Goal: Task Accomplishment & Management: Complete application form

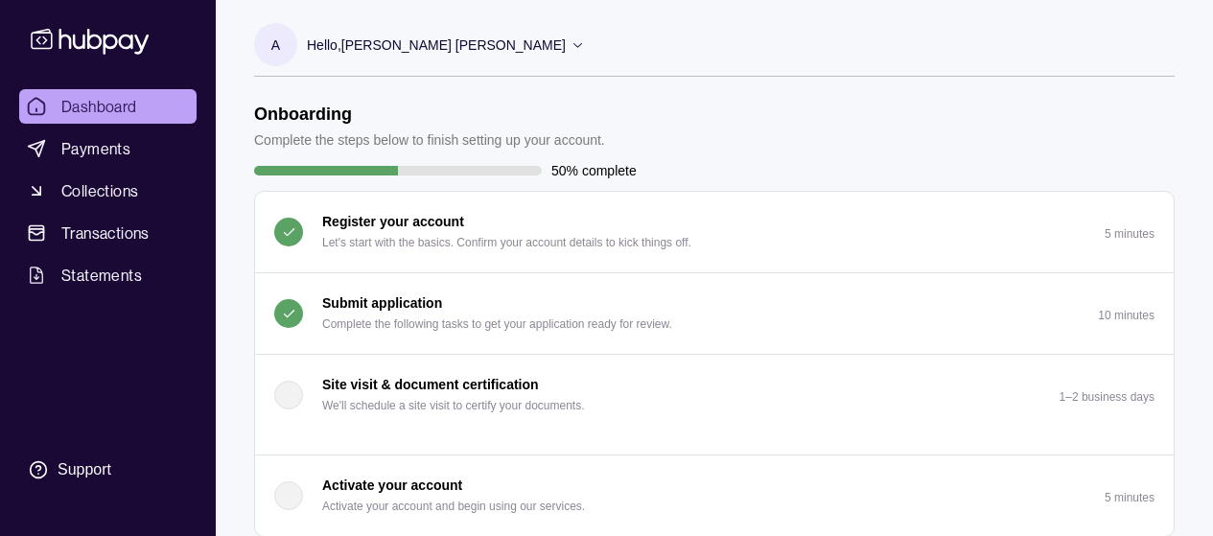
click at [381, 298] on p "Submit application" at bounding box center [382, 302] width 120 height 21
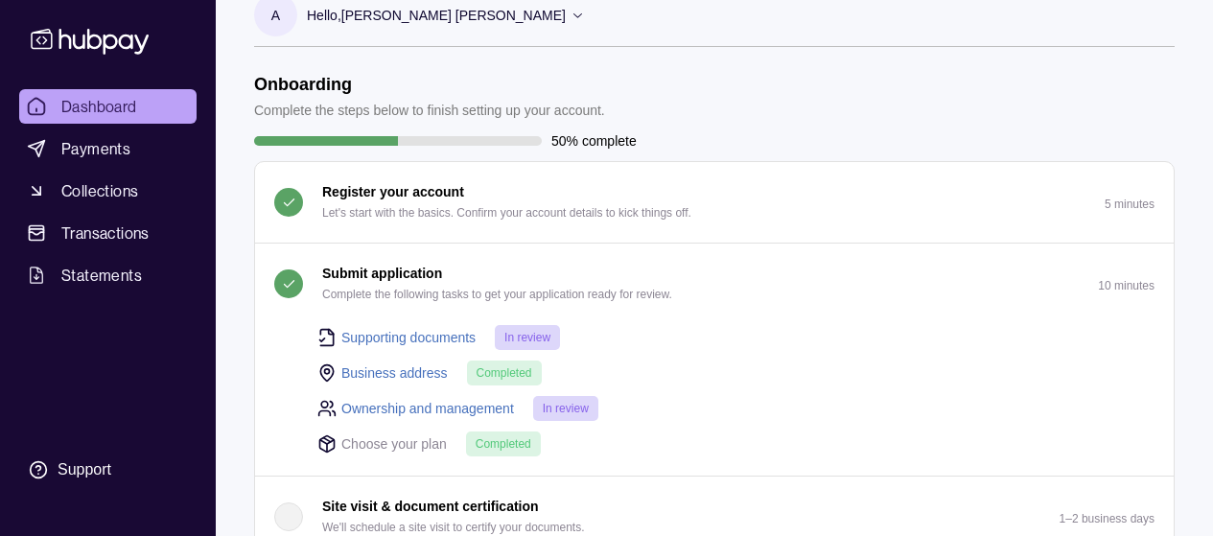
scroll to position [134, 0]
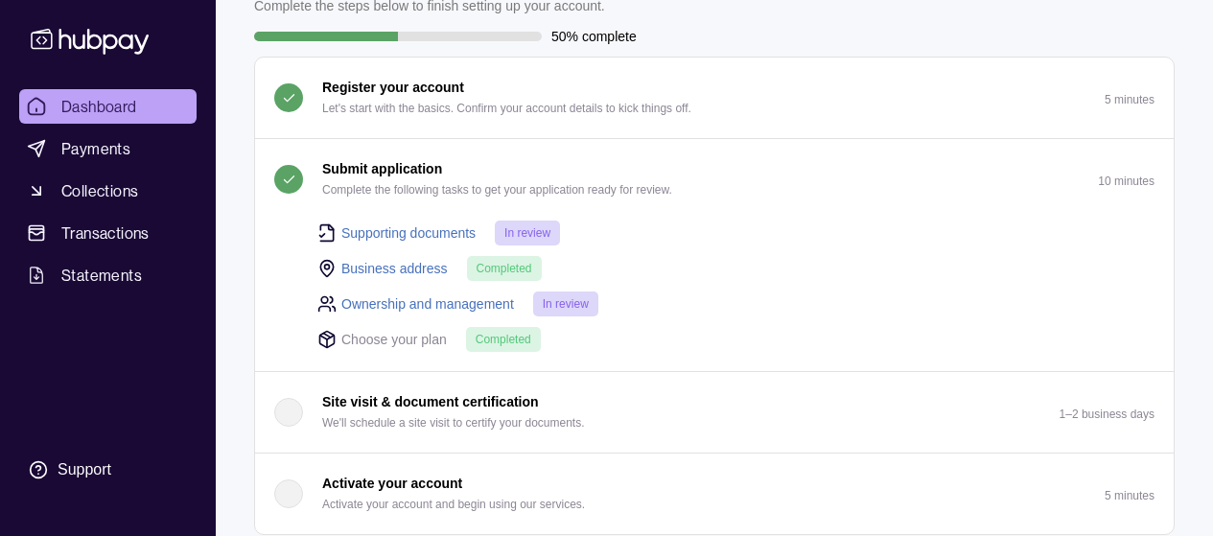
drag, startPoint x: 321, startPoint y: 165, endPoint x: 321, endPoint y: 189, distance: 24.0
click at [321, 189] on div "Submit application Complete the following tasks to get your application ready f…" at bounding box center [473, 179] width 398 height 42
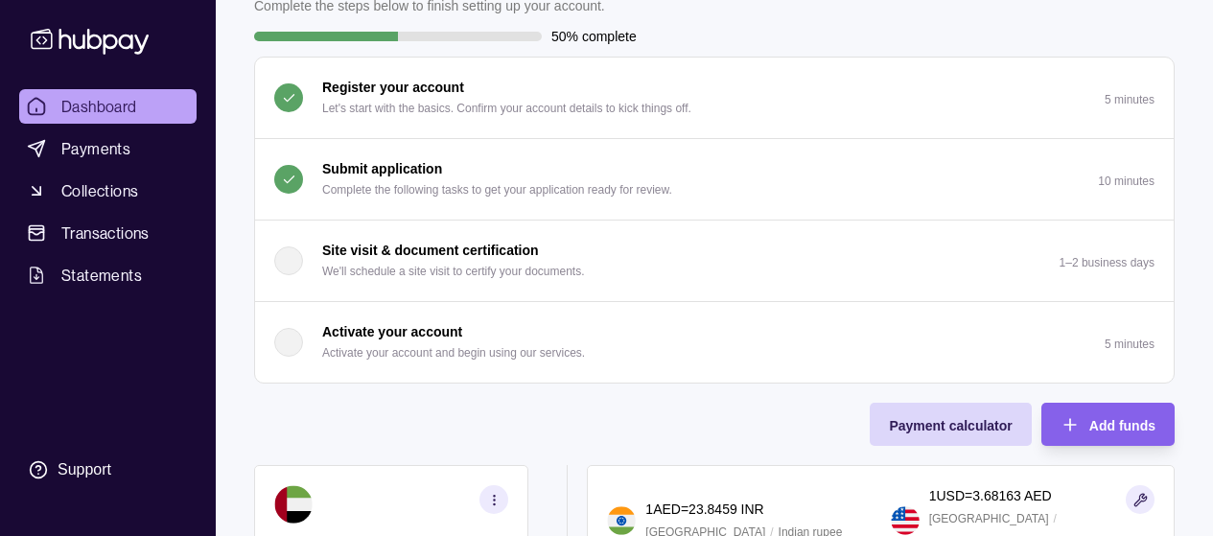
click at [331, 187] on p "Complete the following tasks to get your application ready for review." at bounding box center [497, 189] width 350 height 21
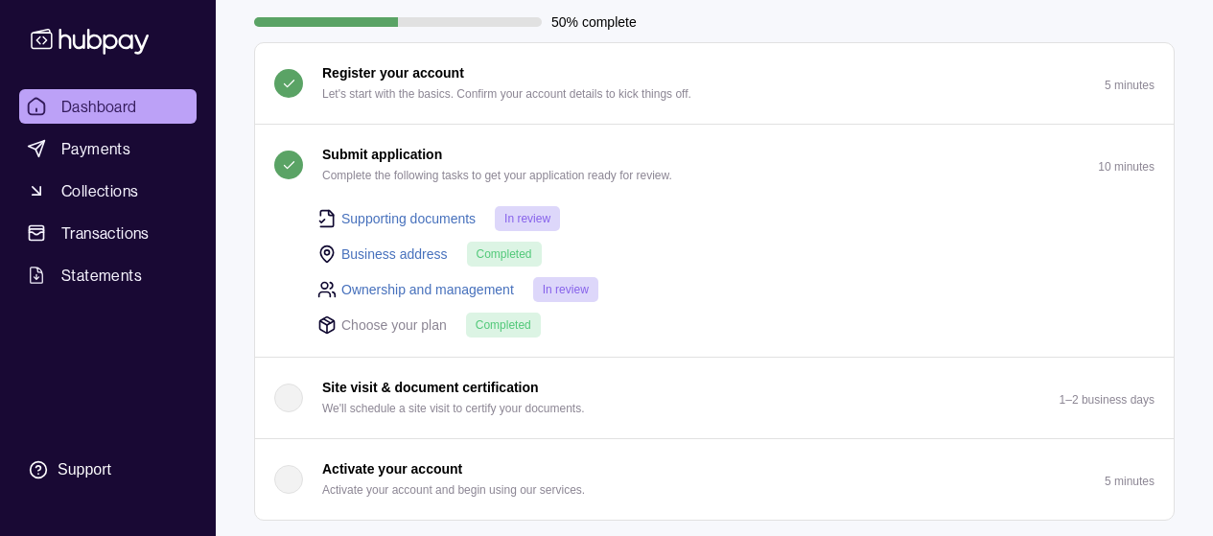
scroll to position [153, 0]
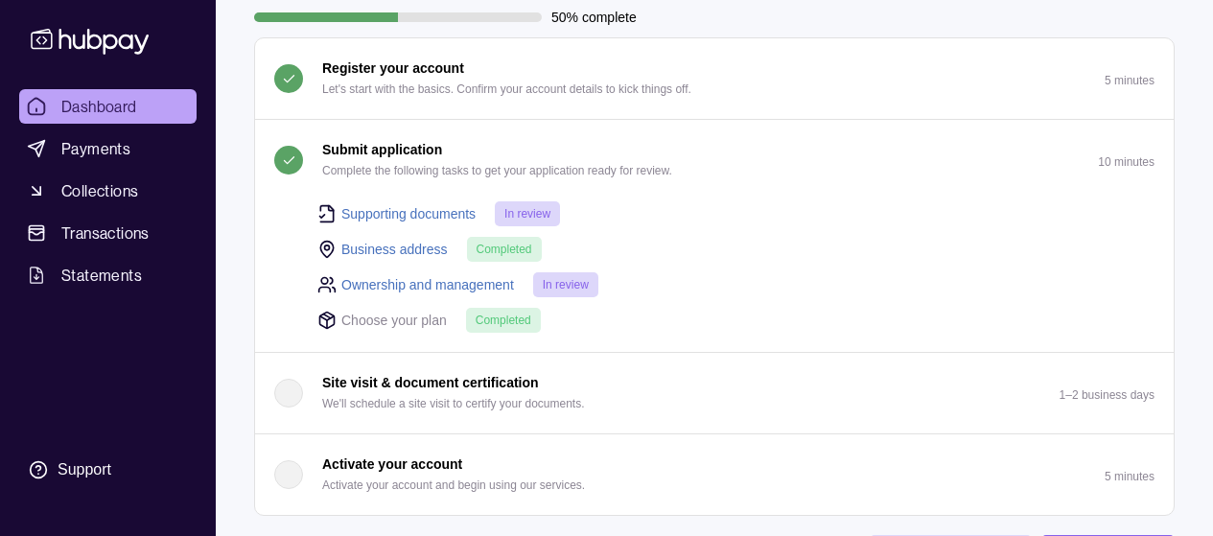
click at [412, 167] on p "Complete the following tasks to get your application ready for review." at bounding box center [497, 170] width 350 height 21
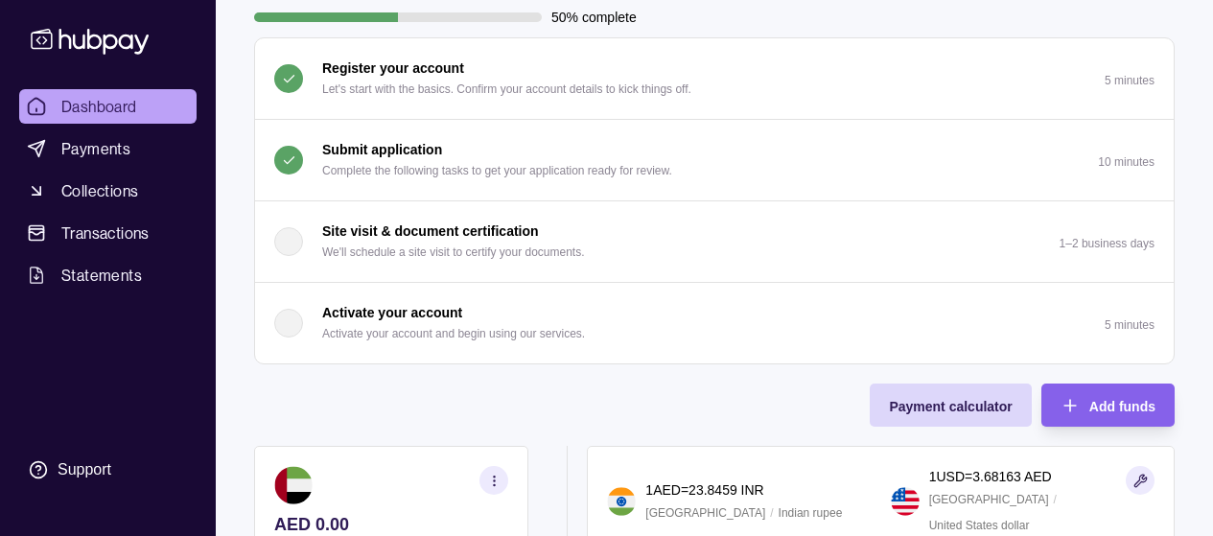
click at [412, 167] on p "Complete the following tasks to get your application ready for review." at bounding box center [497, 170] width 350 height 21
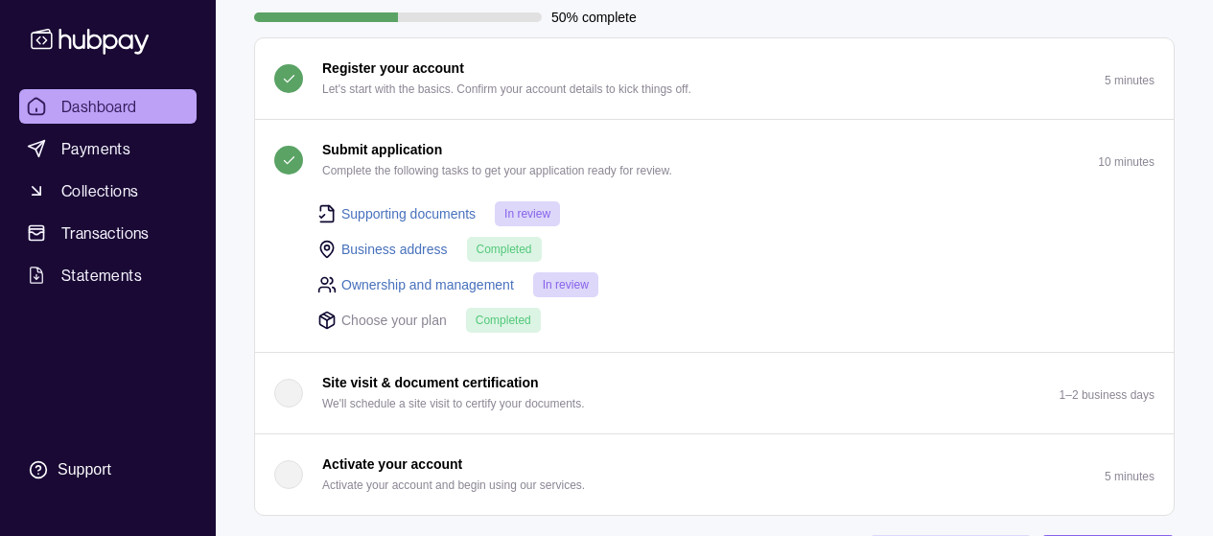
click at [412, 167] on p "Complete the following tasks to get your application ready for review." at bounding box center [497, 170] width 350 height 21
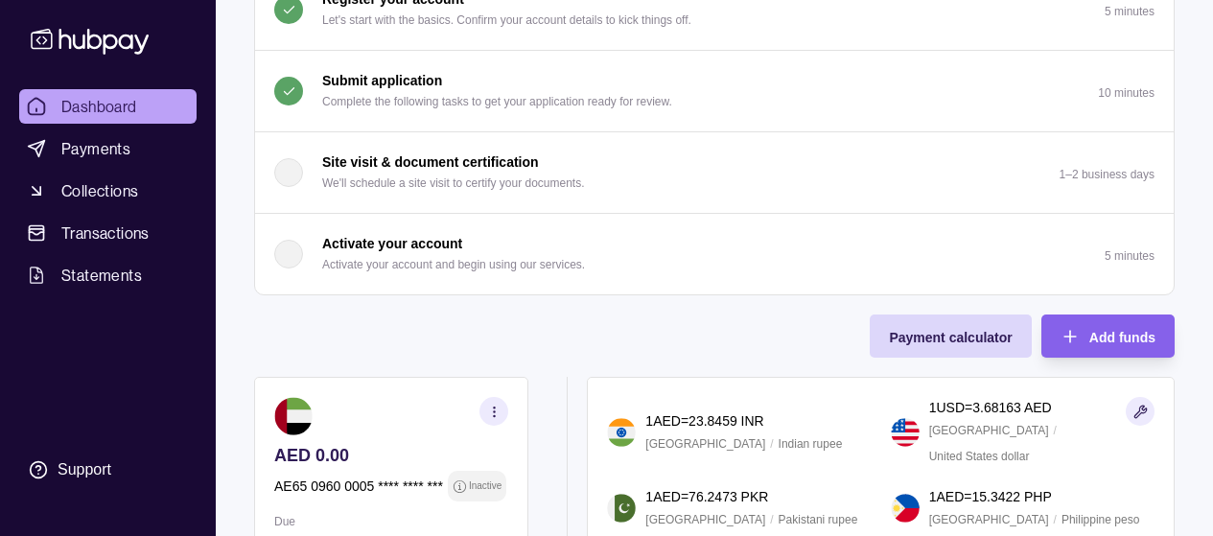
scroll to position [473, 0]
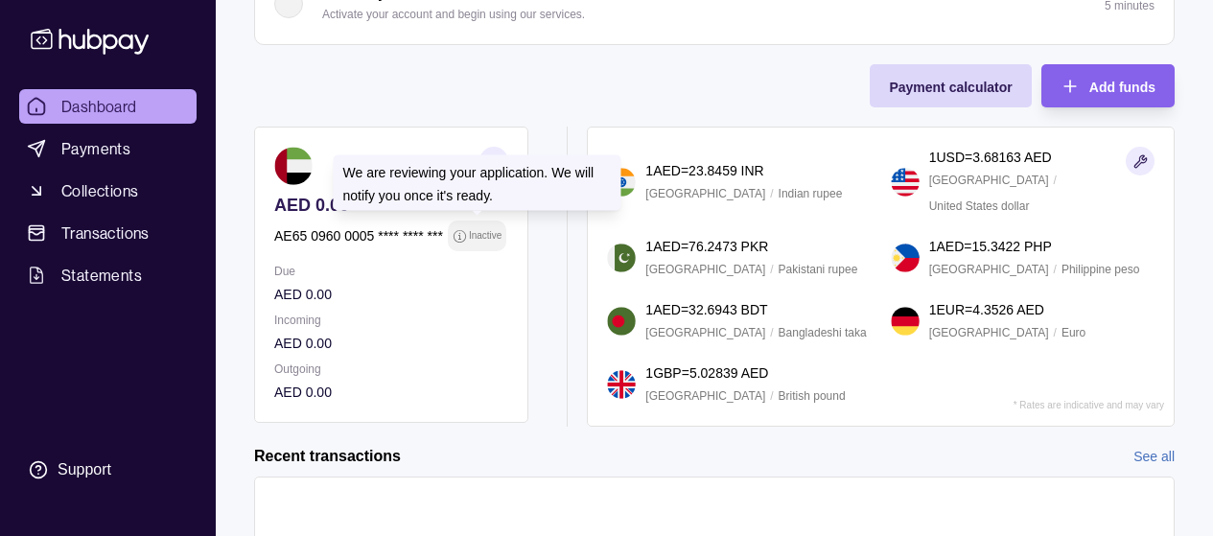
click at [478, 231] on p "Inactive" at bounding box center [485, 235] width 33 height 21
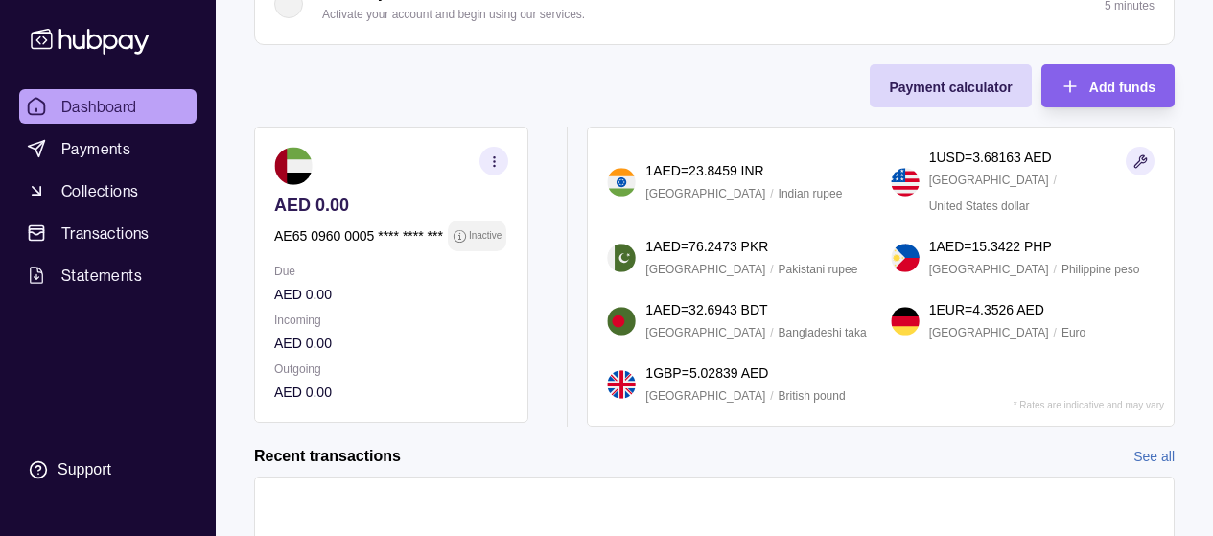
click at [478, 231] on p "Inactive" at bounding box center [485, 235] width 33 height 21
click at [472, 242] on p "Inactive" at bounding box center [485, 235] width 33 height 21
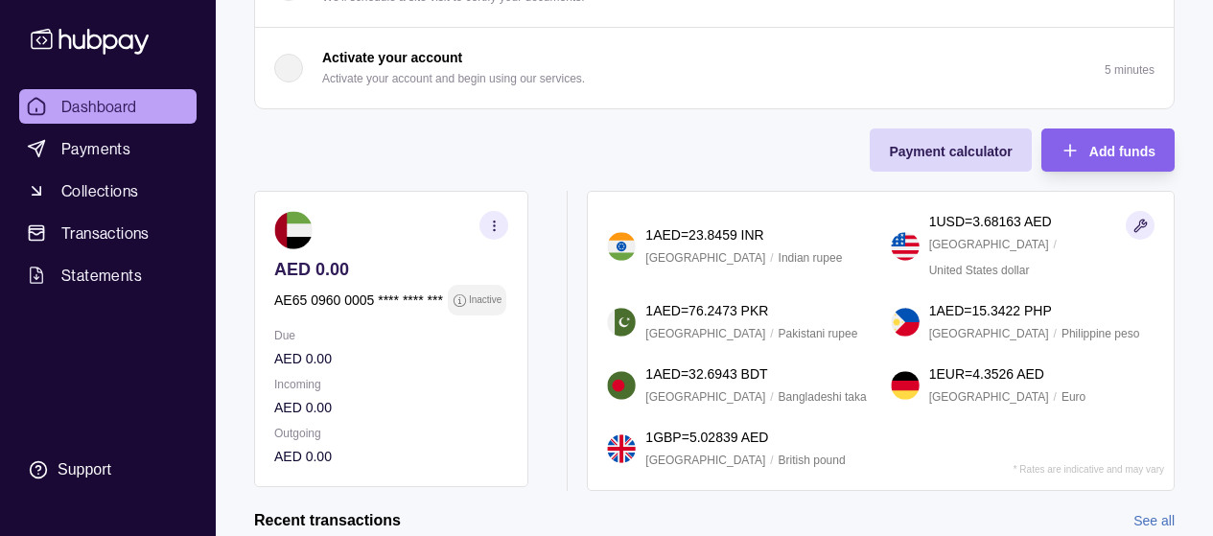
scroll to position [319, 0]
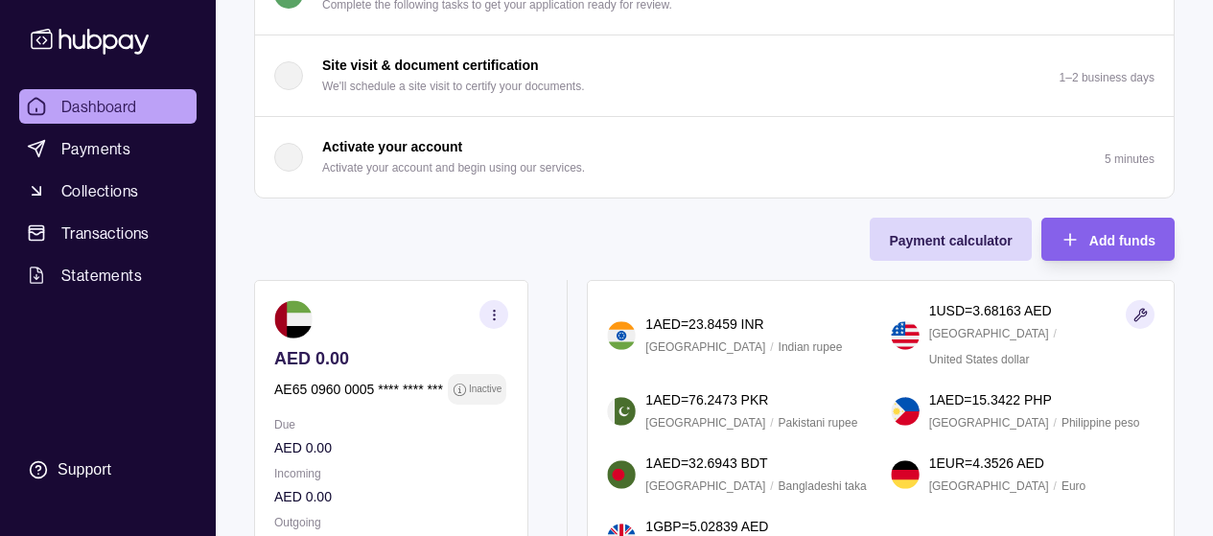
click at [498, 312] on icon "button" at bounding box center [494, 315] width 14 height 14
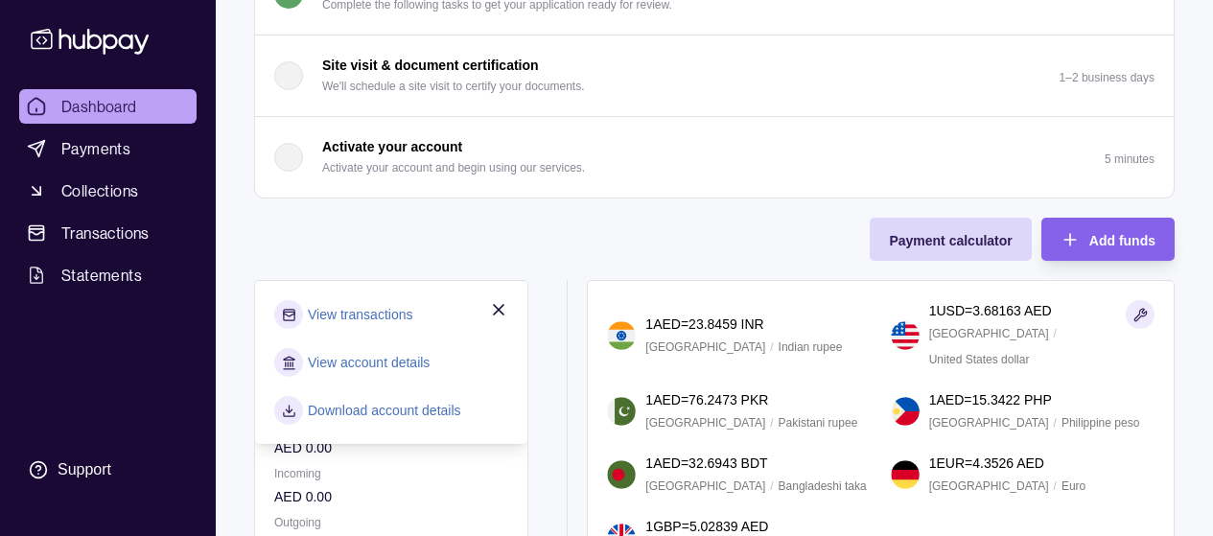
click at [496, 310] on icon "button" at bounding box center [498, 309] width 19 height 19
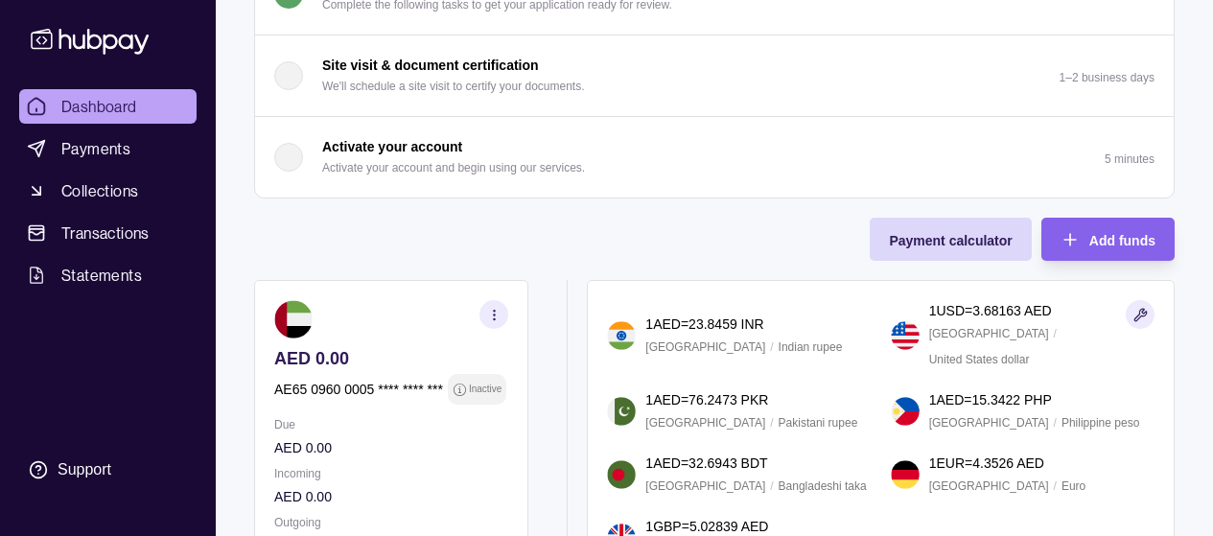
click at [496, 310] on icon "button" at bounding box center [494, 315] width 14 height 14
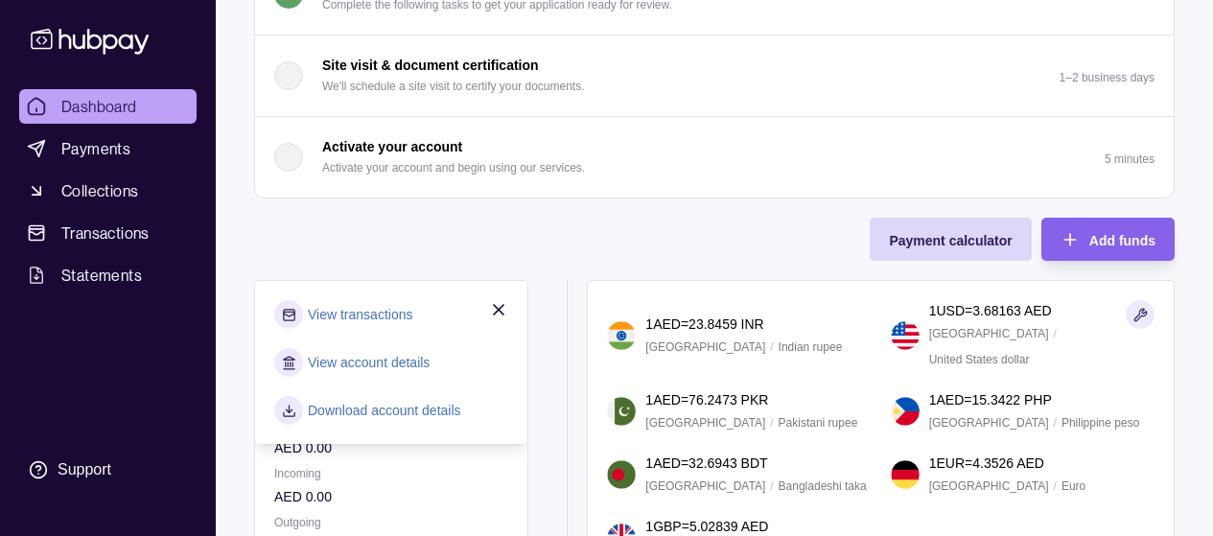
click at [395, 314] on link "View transactions" at bounding box center [360, 314] width 104 height 21
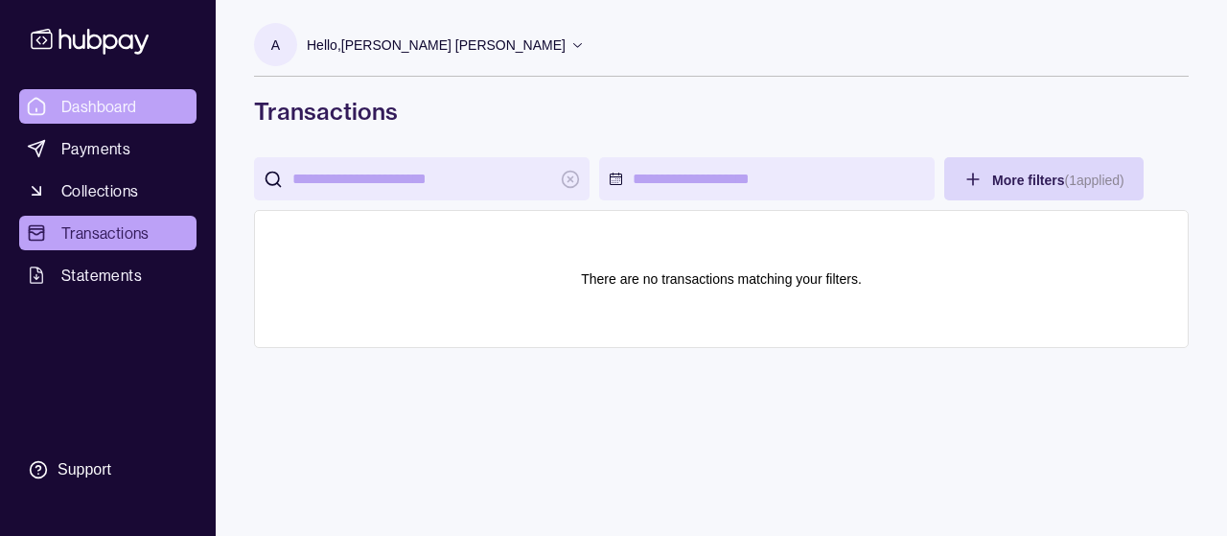
click at [118, 111] on span "Dashboard" at bounding box center [99, 106] width 76 height 23
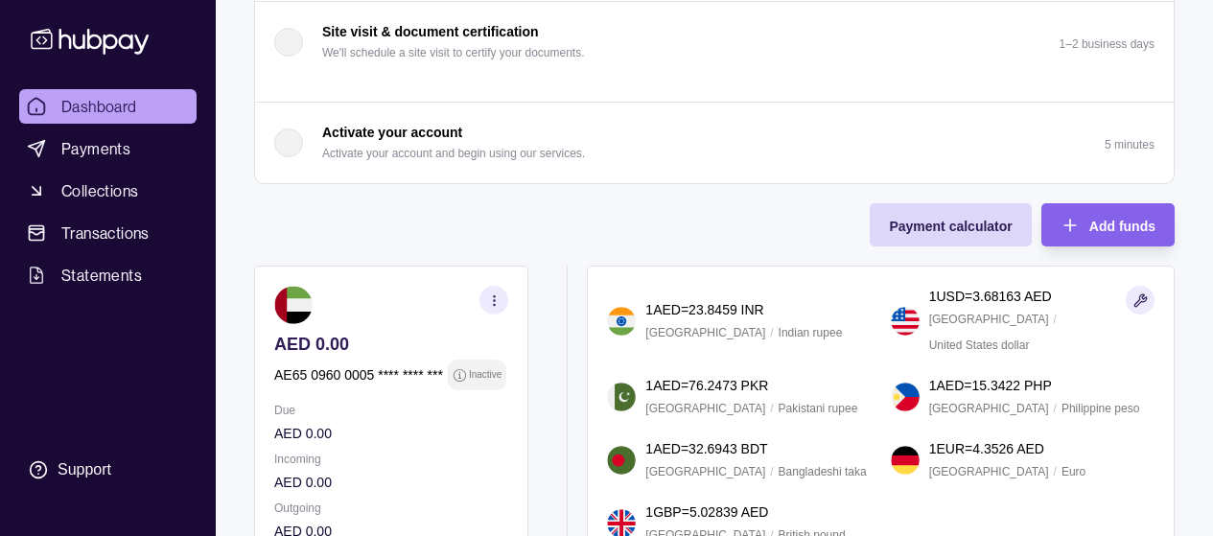
scroll to position [408, 0]
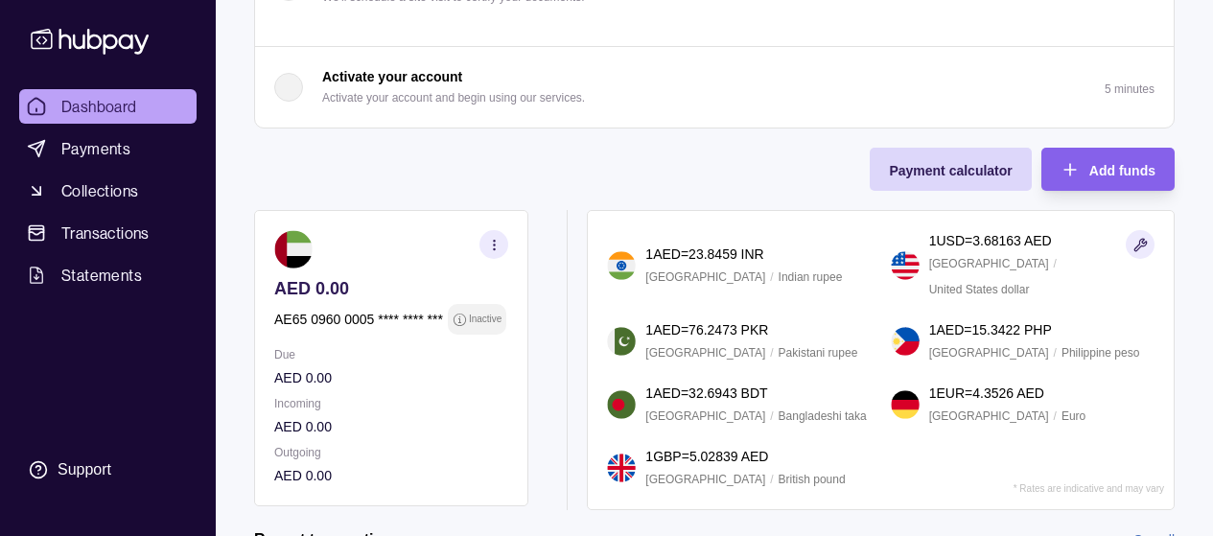
click at [494, 240] on circle "button" at bounding box center [493, 240] width 1 height 1
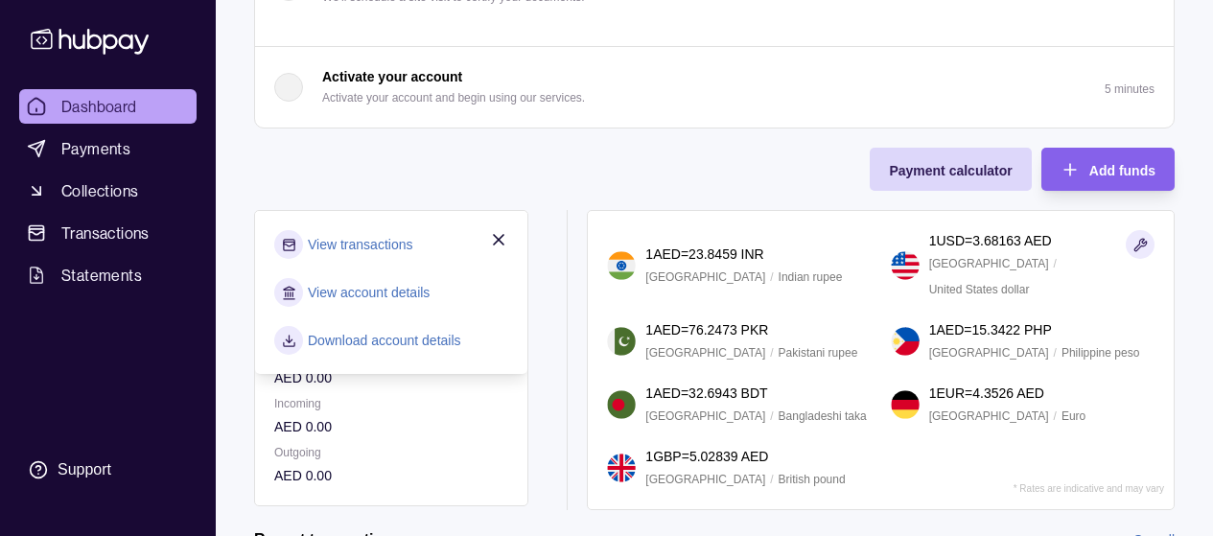
click at [537, 360] on div "AED 0.00 AE65 0960 0005 **** **** *** Inactive Due AED 0.00 Incoming AED 0.00 O…" at bounding box center [400, 360] width 293 height 300
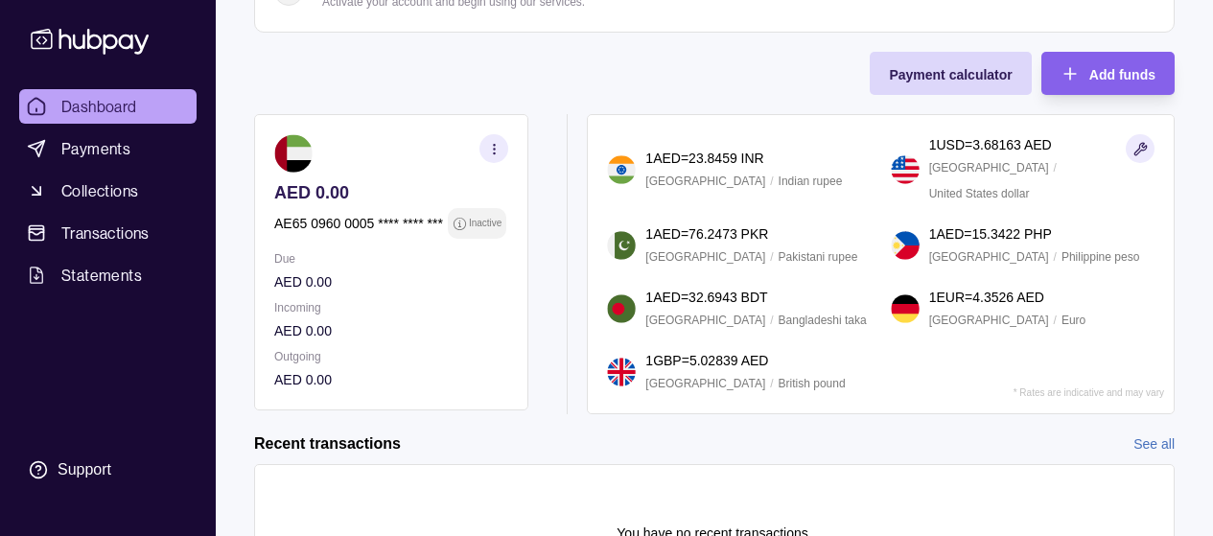
scroll to position [504, 0]
click at [115, 461] on section "Support" at bounding box center [107, 470] width 177 height 40
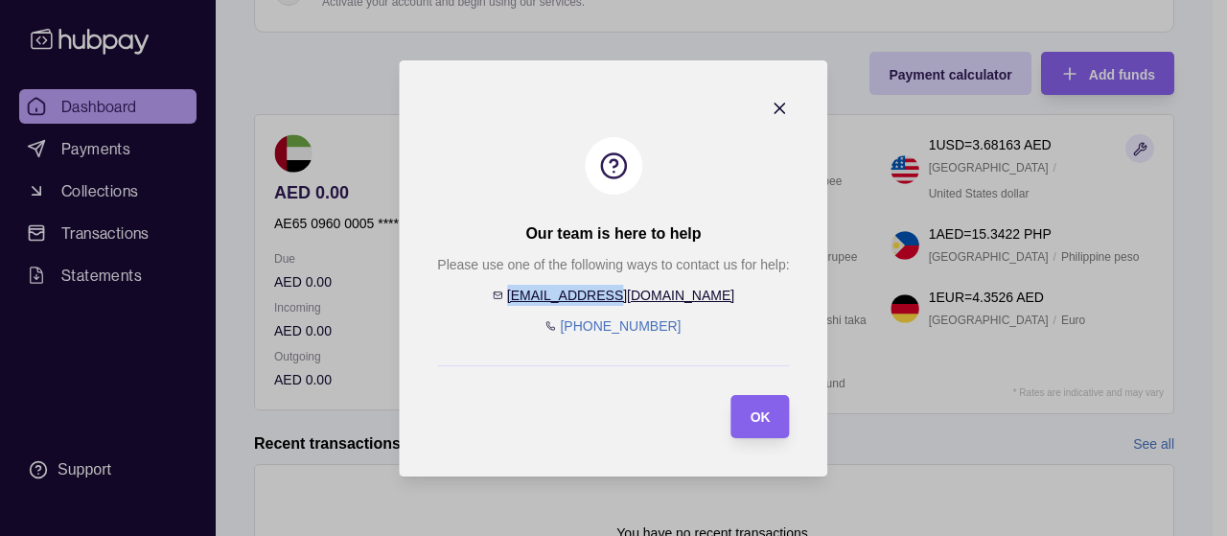
drag, startPoint x: 683, startPoint y: 296, endPoint x: 571, endPoint y: 297, distance: 112.1
click at [571, 297] on div "Please use one of the following ways to contact us for help: [EMAIL_ADDRESS][DO…" at bounding box center [613, 295] width 352 height 82
copy link "[EMAIL_ADDRESS][DOMAIN_NAME]"
click at [768, 427] on div "OK" at bounding box center [746, 416] width 49 height 43
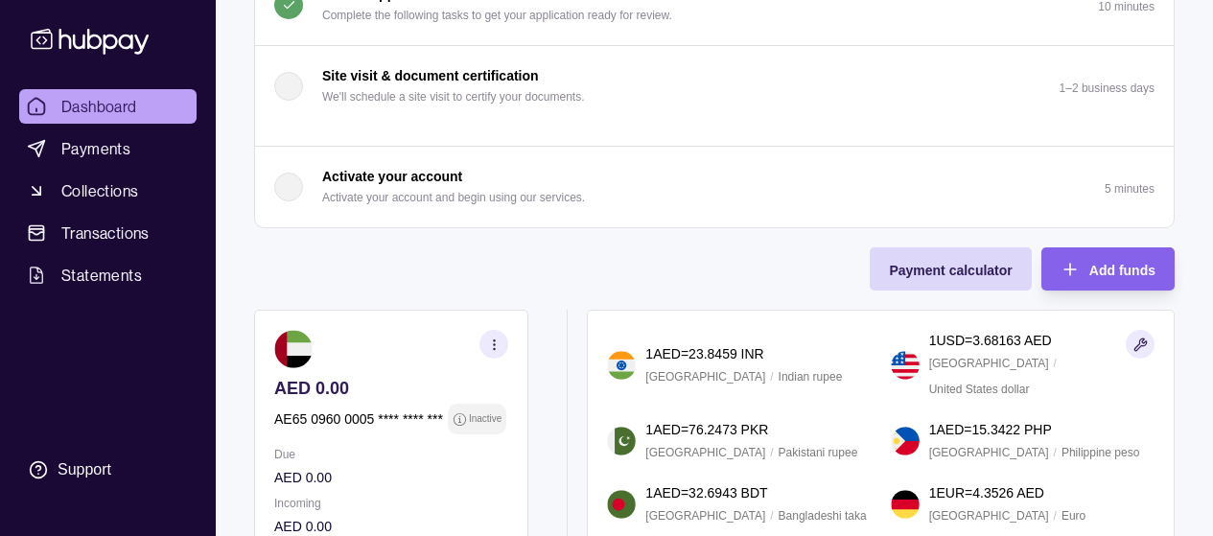
scroll to position [0, 0]
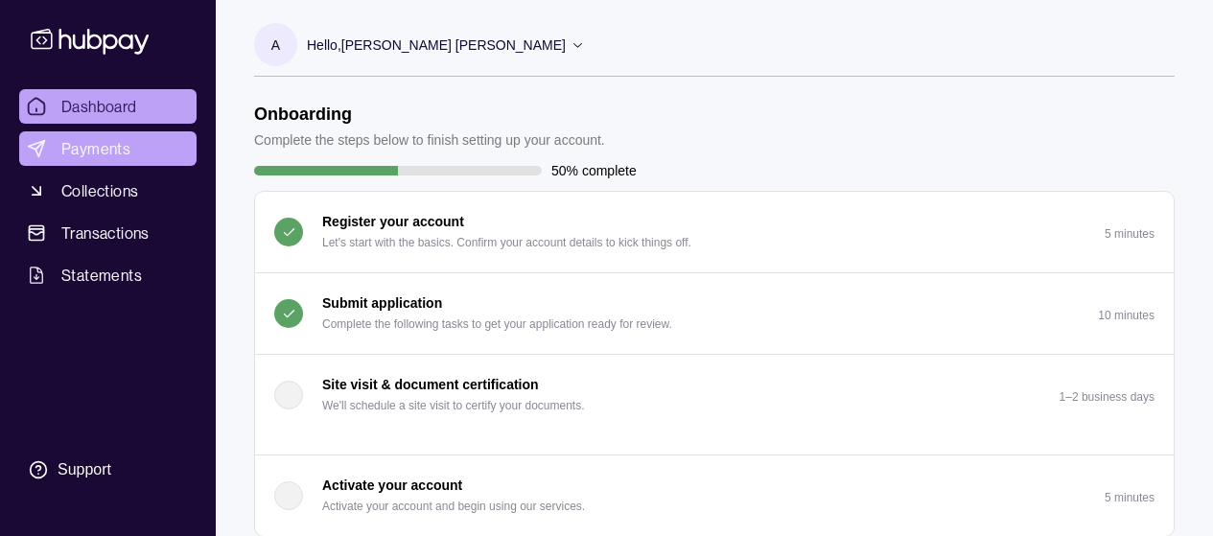
click at [106, 147] on span "Payments" at bounding box center [95, 148] width 69 height 23
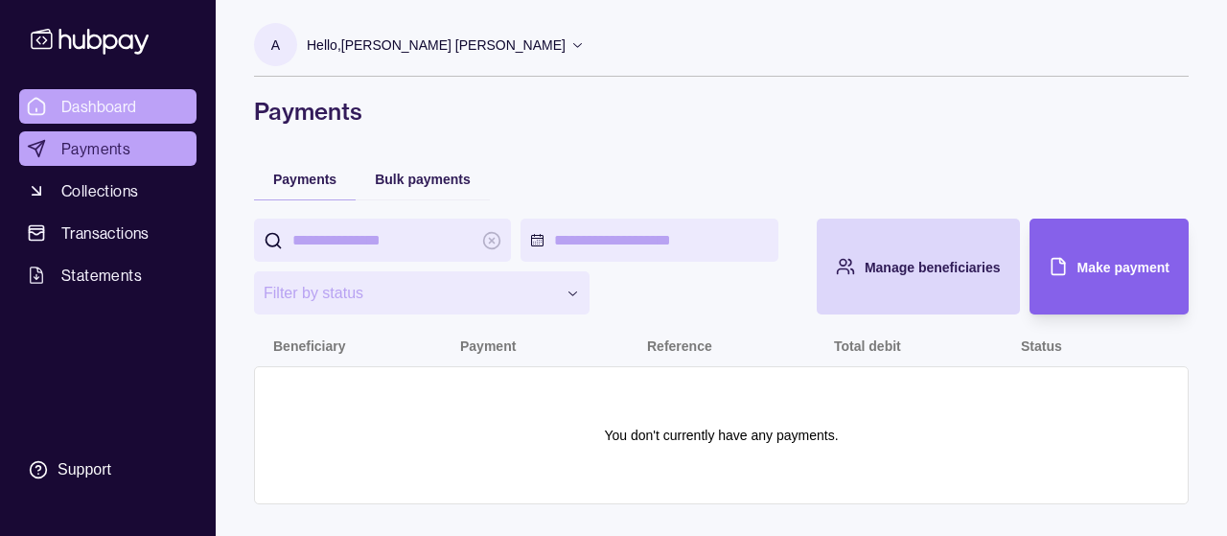
click at [91, 111] on span "Dashboard" at bounding box center [99, 106] width 76 height 23
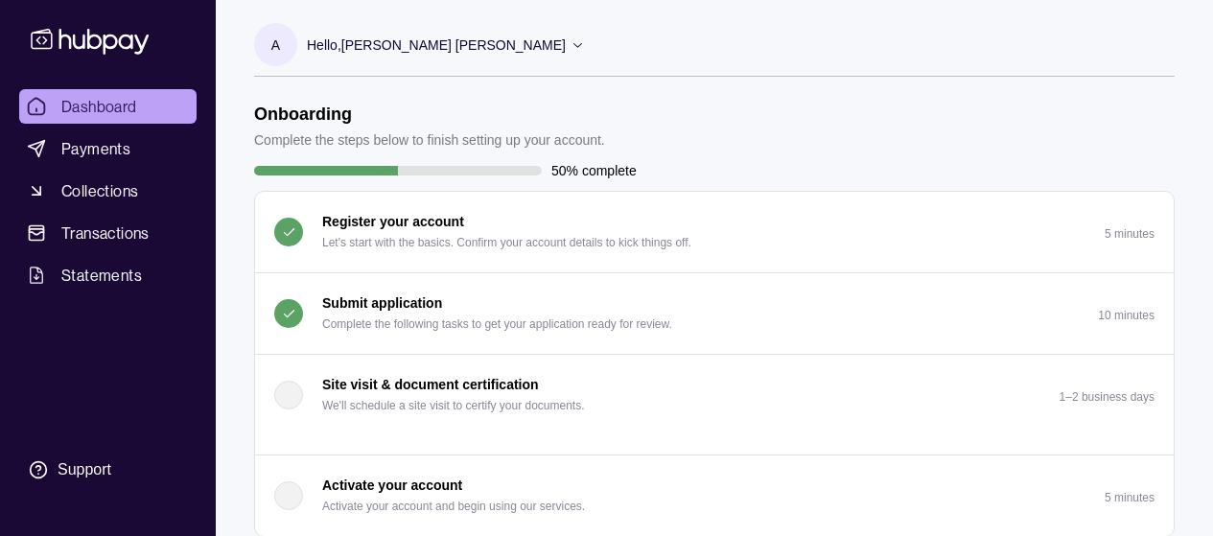
click at [409, 316] on p "Complete the following tasks to get your application ready for review." at bounding box center [497, 323] width 350 height 21
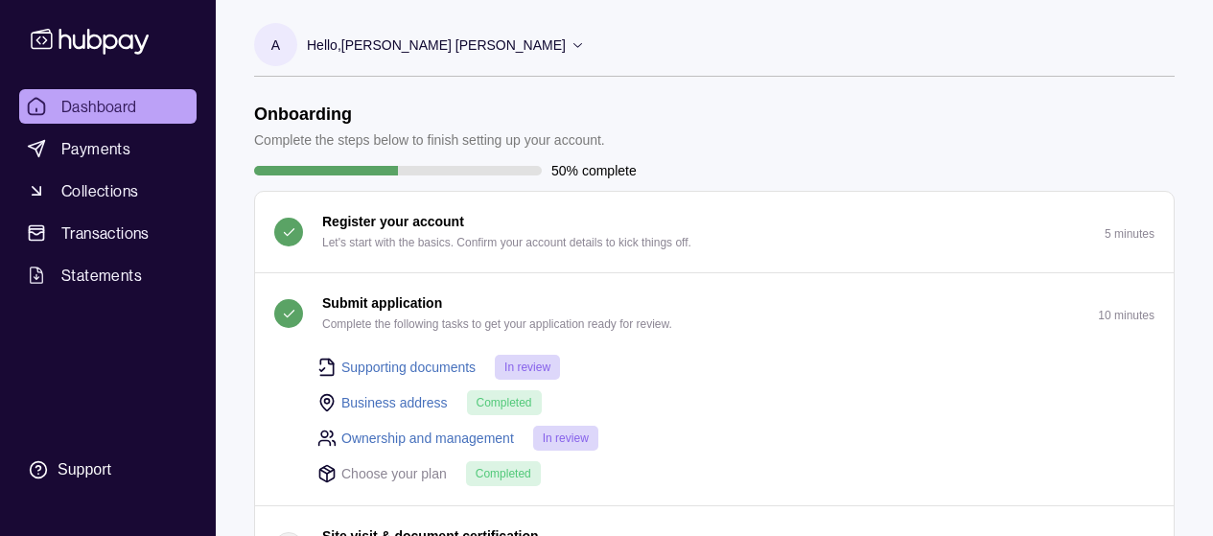
click at [420, 370] on link "Supporting documents" at bounding box center [408, 367] width 134 height 21
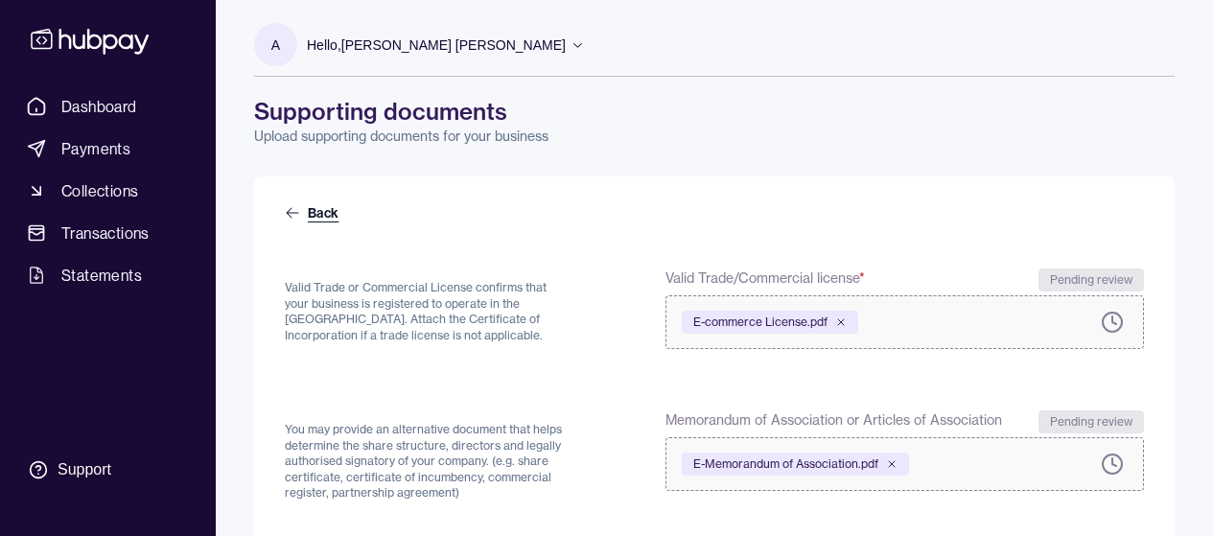
click at [302, 211] on link "Back" at bounding box center [314, 212] width 58 height 19
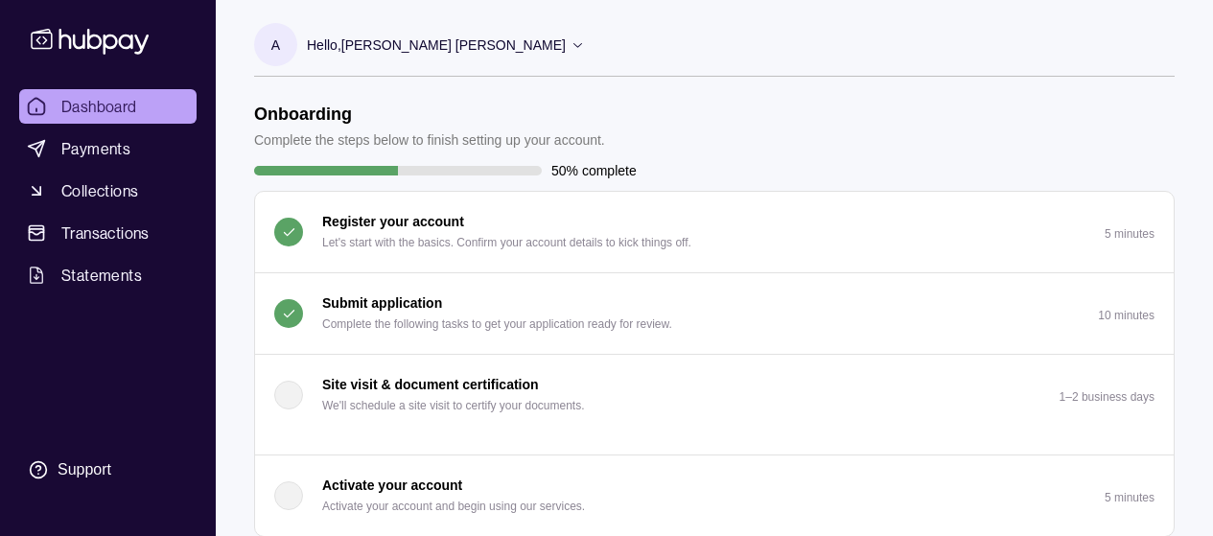
click at [352, 308] on p "Submit application" at bounding box center [382, 302] width 120 height 21
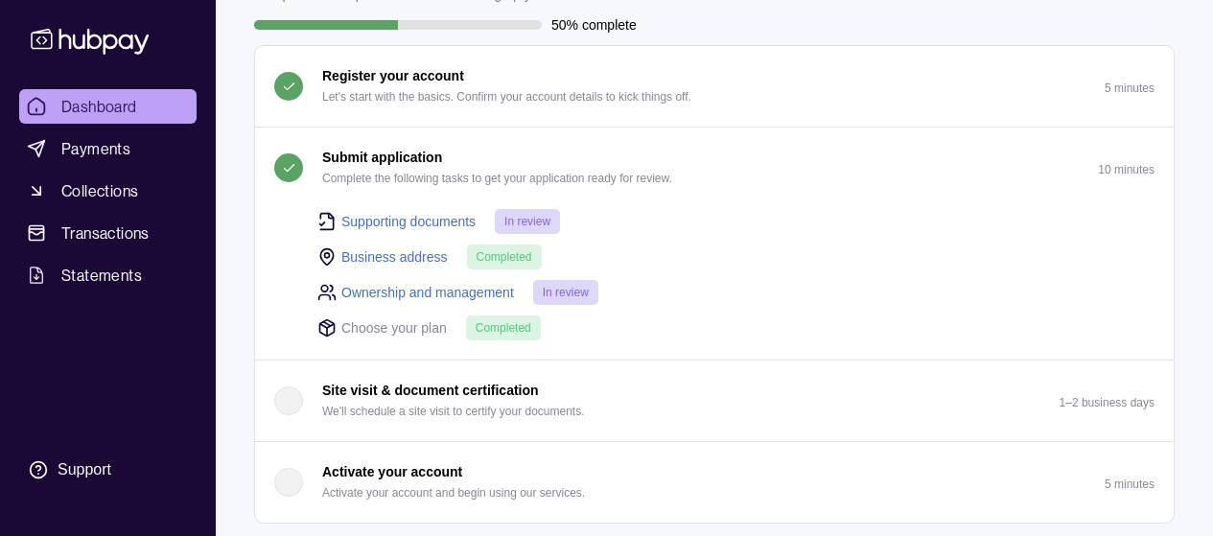
scroll to position [153, 0]
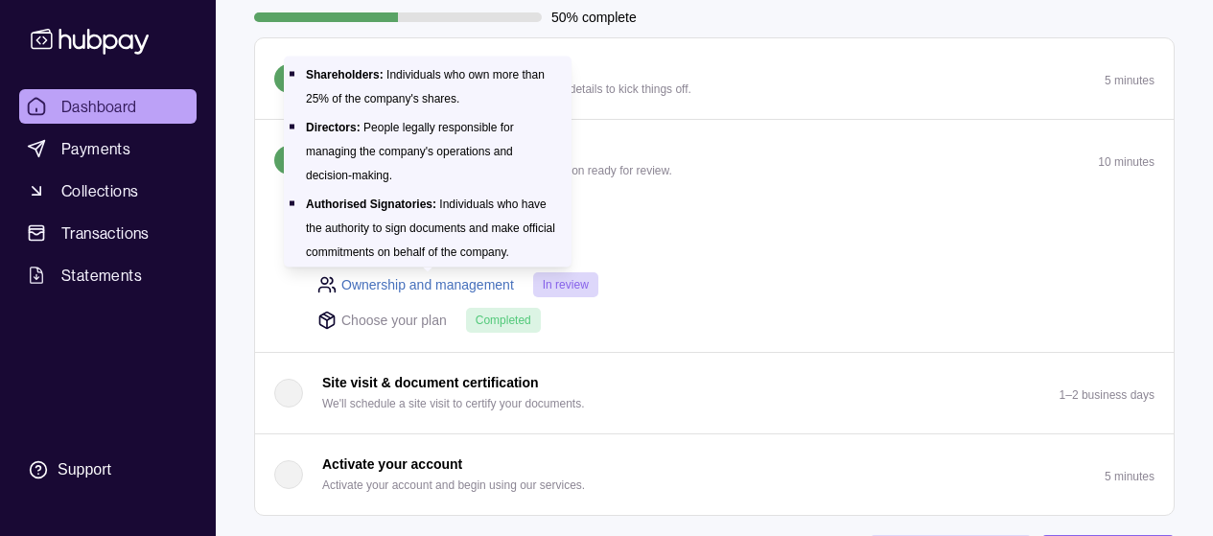
click at [383, 287] on link "Ownership and management" at bounding box center [427, 284] width 173 height 21
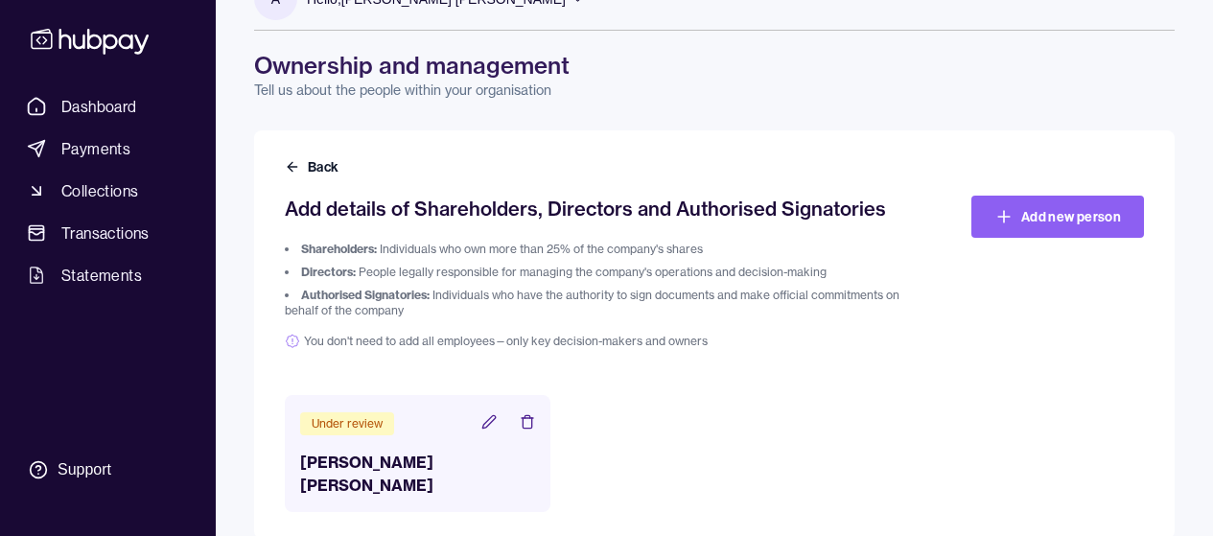
scroll to position [73, 0]
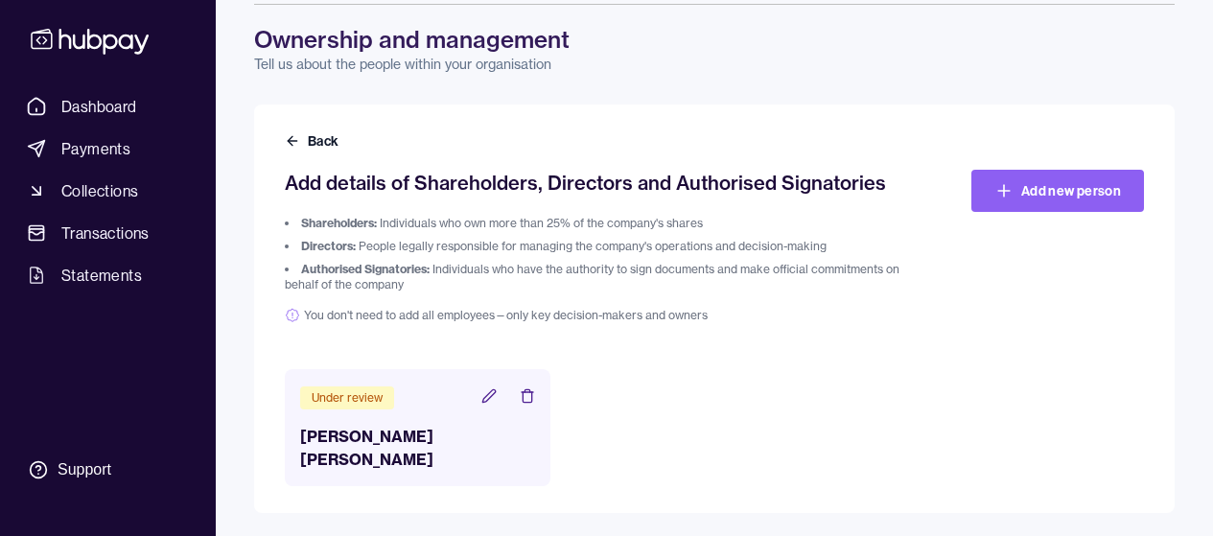
click at [484, 402] on icon at bounding box center [488, 395] width 15 height 15
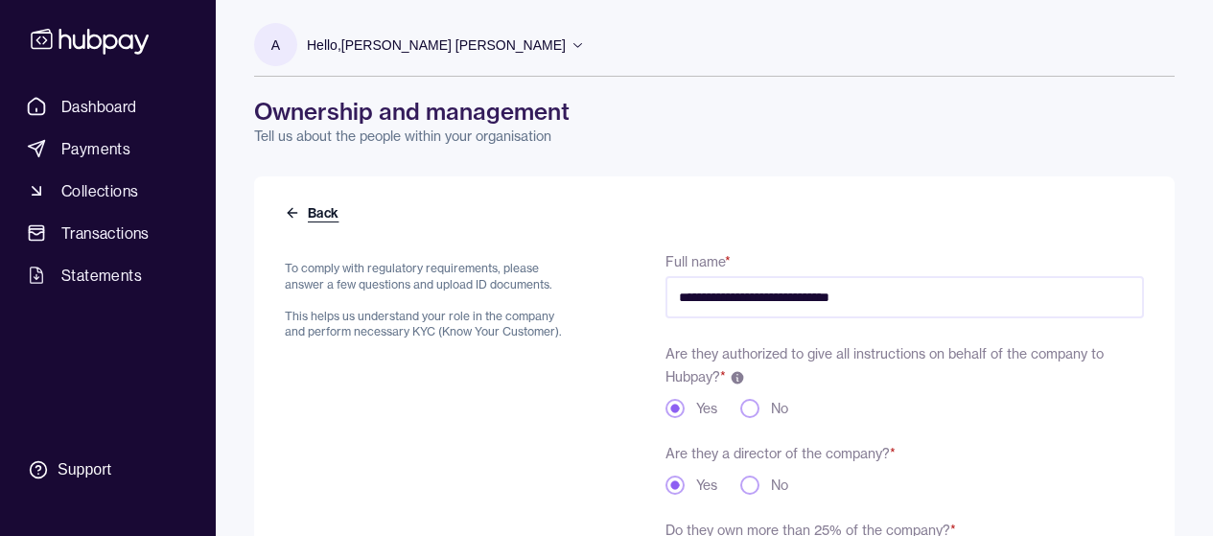
click at [322, 206] on button "Back" at bounding box center [314, 212] width 58 height 19
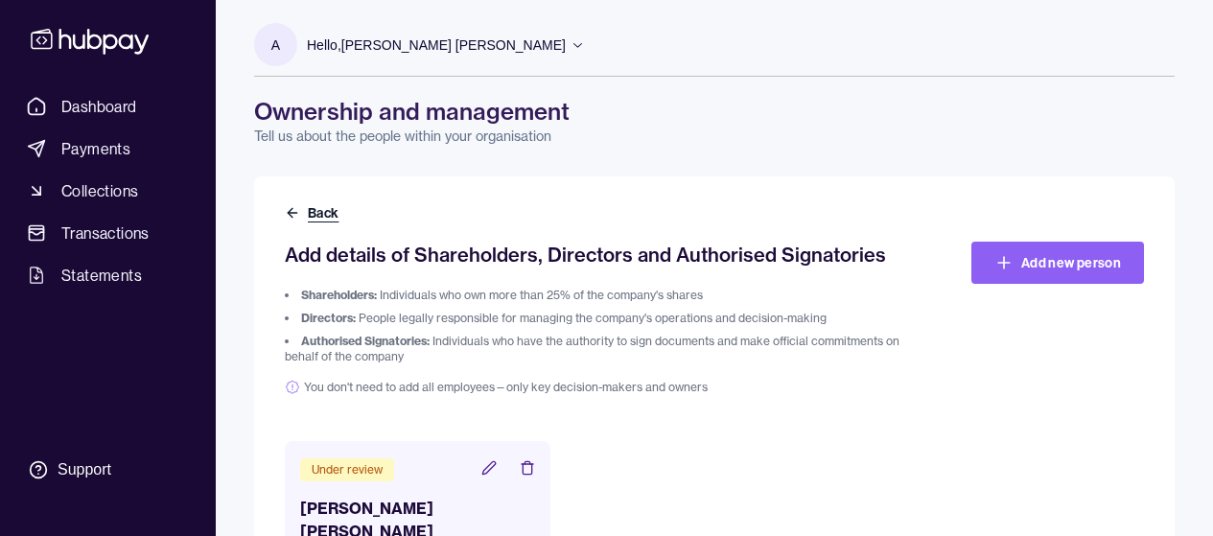
click at [329, 213] on button "Back" at bounding box center [314, 212] width 58 height 19
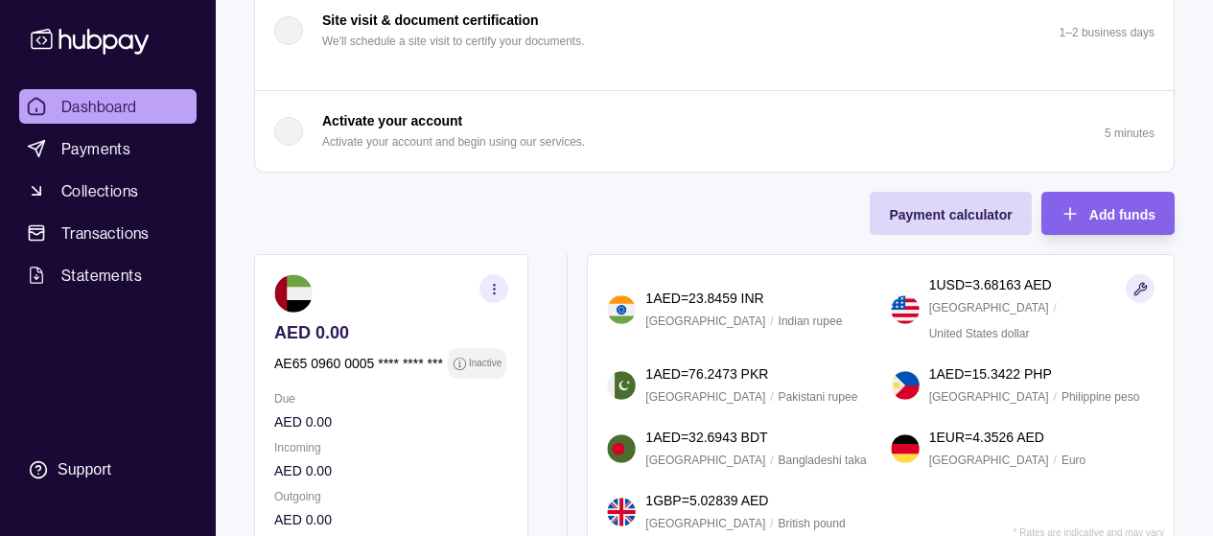
scroll to position [396, 0]
